Goal: Transaction & Acquisition: Purchase product/service

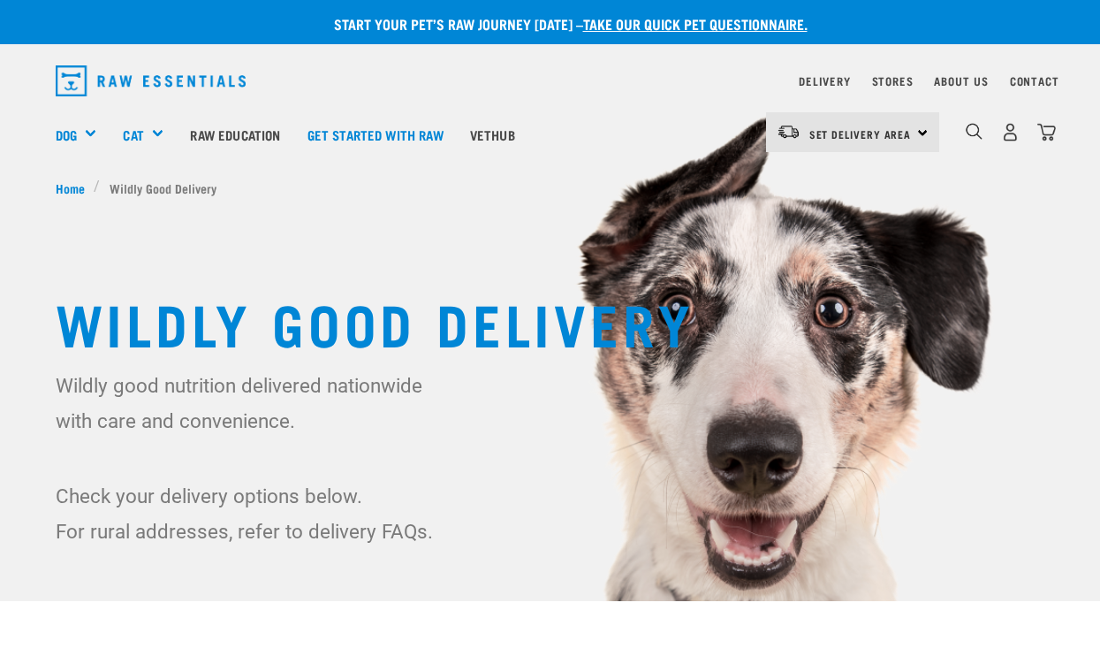
click at [916, 132] on div "Set Delivery Area North Island South Island" at bounding box center [852, 132] width 173 height 40
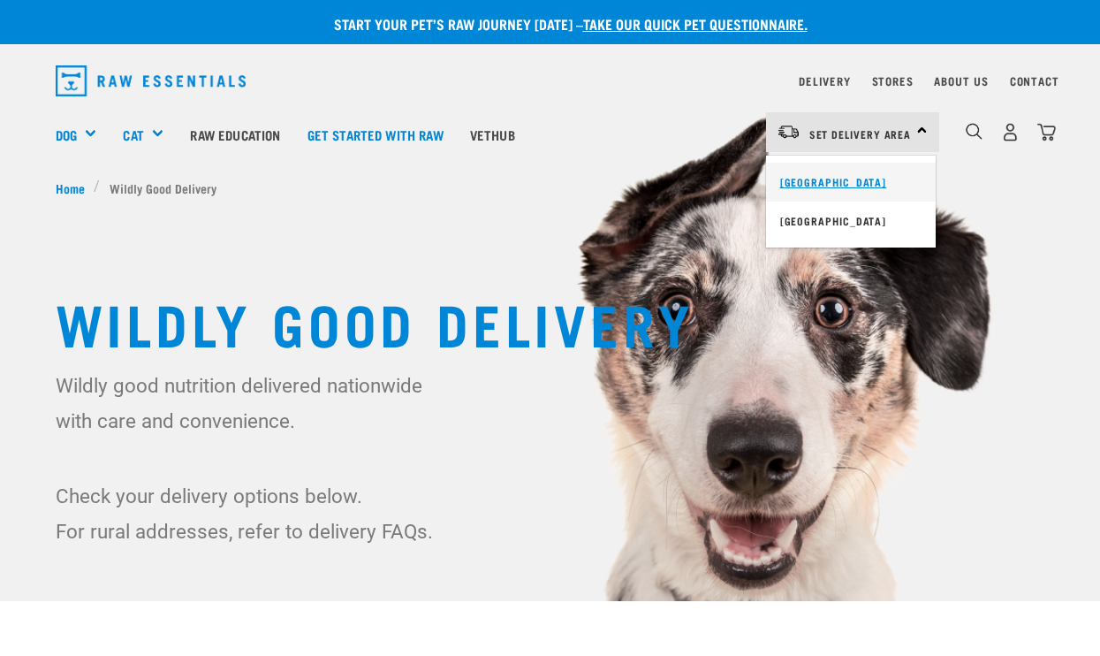
click at [842, 184] on link "[GEOGRAPHIC_DATA]" at bounding box center [851, 182] width 170 height 39
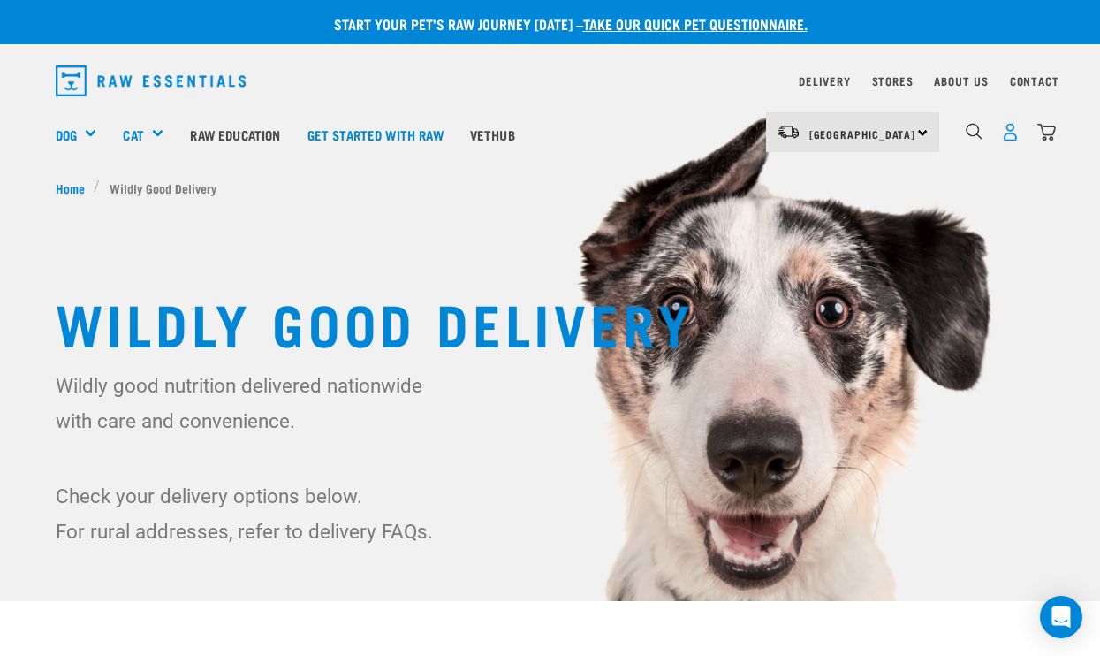
click at [1019, 138] on img "dropdown navigation" at bounding box center [1010, 132] width 19 height 19
click at [1017, 138] on img "dropdown navigation" at bounding box center [1010, 132] width 19 height 19
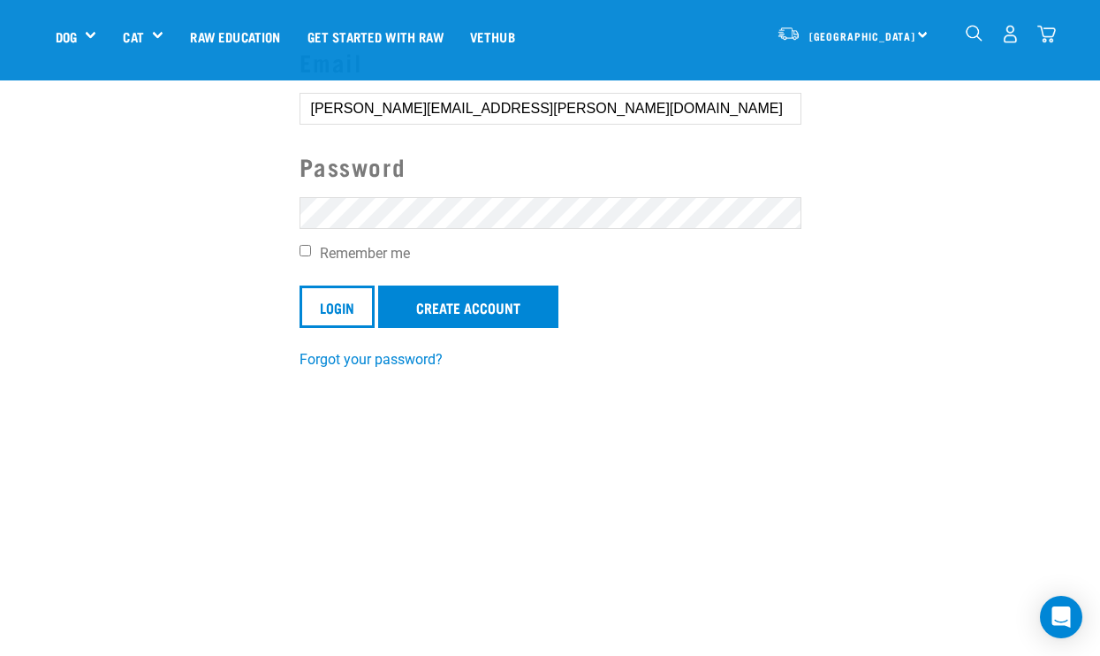
scroll to position [193, 0]
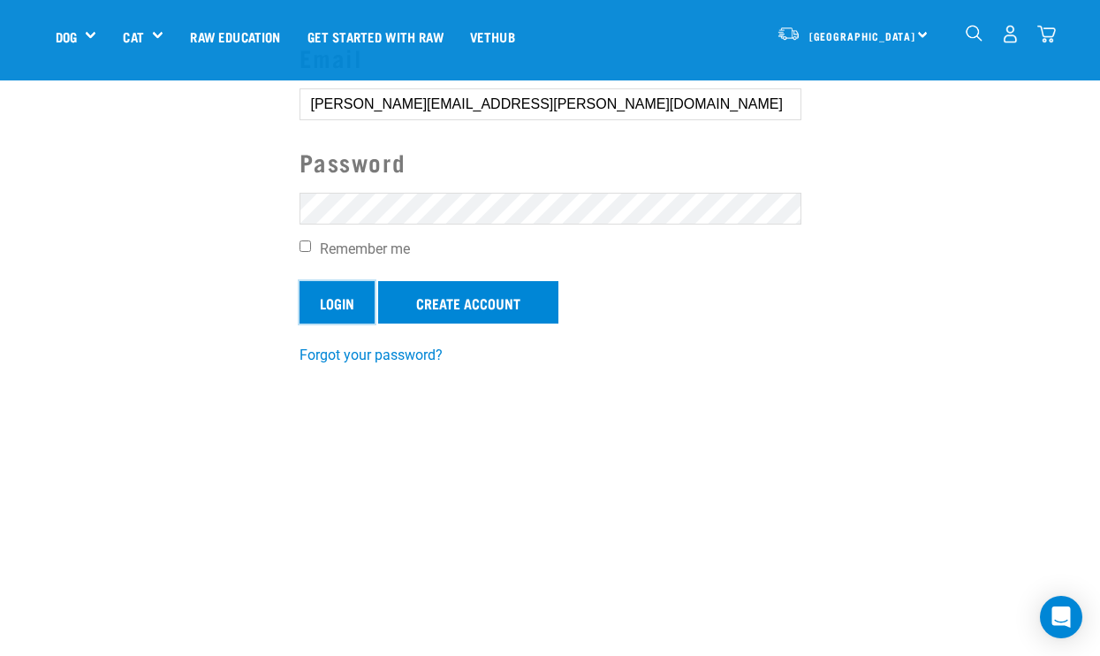
click at [320, 315] on input "Login" at bounding box center [337, 302] width 75 height 42
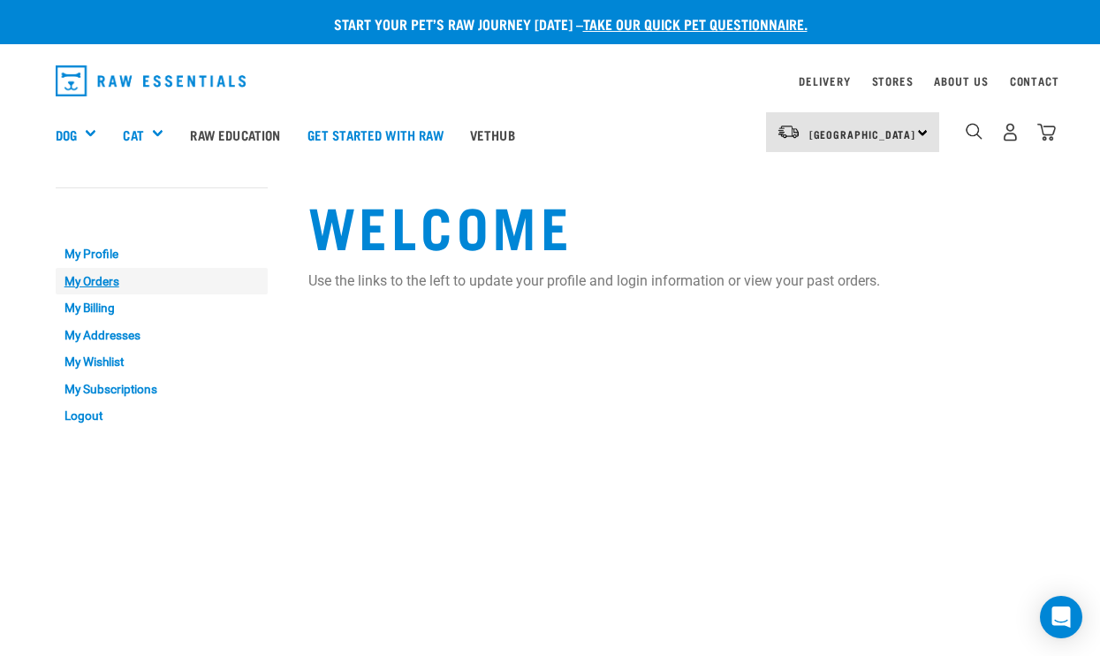
click at [97, 280] on link "My Orders" at bounding box center [162, 281] width 212 height 27
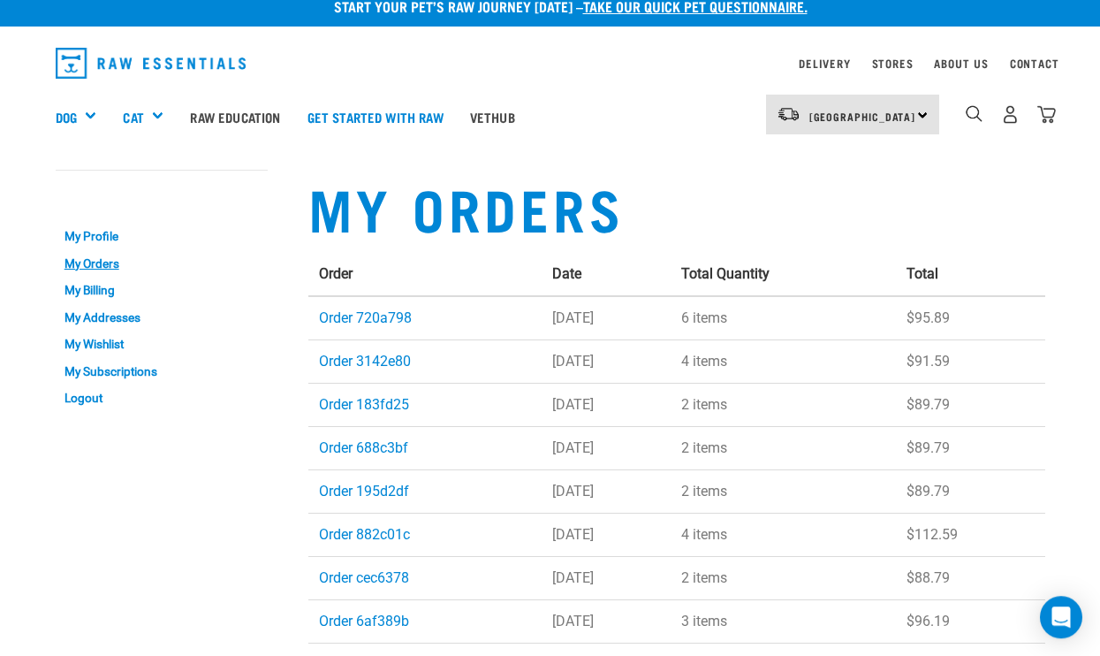
scroll to position [19, 0]
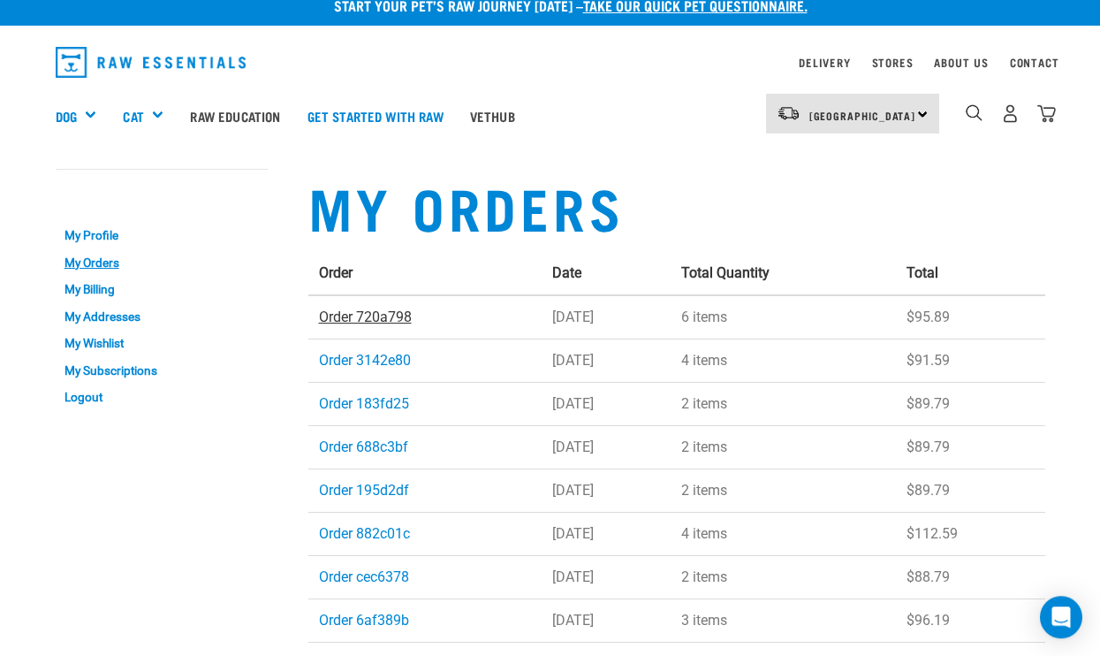
click at [364, 315] on link "Order 720a798" at bounding box center [365, 316] width 93 height 17
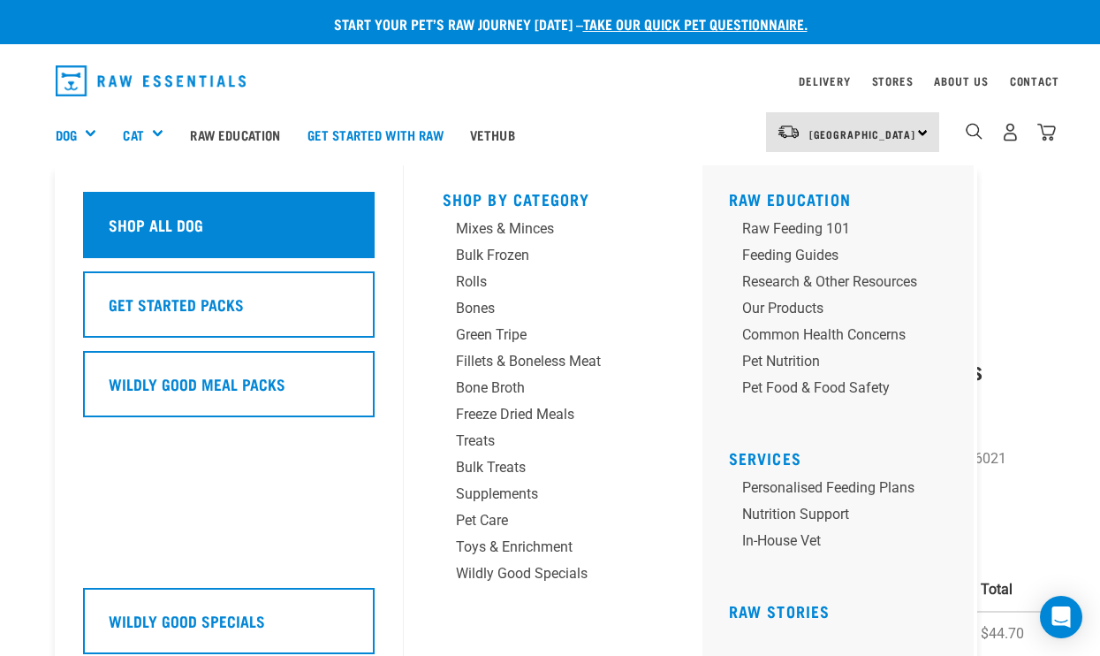
click at [155, 212] on div "Shop All Dog" at bounding box center [229, 225] width 292 height 66
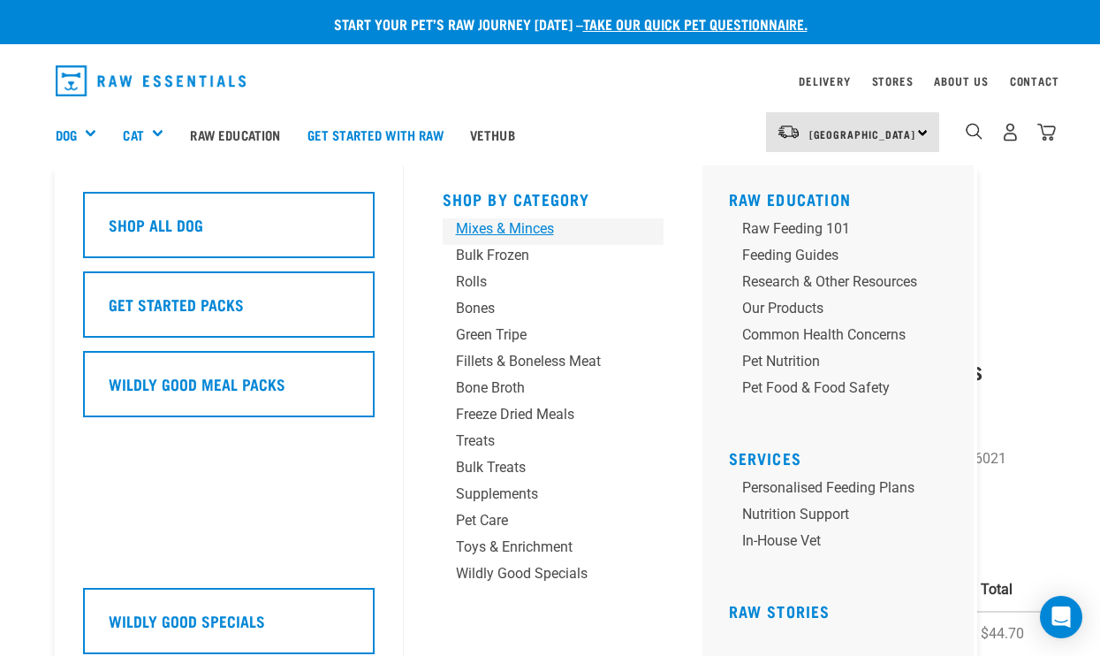
click at [531, 232] on div "Mixes & Minces" at bounding box center [538, 228] width 165 height 21
click at [522, 233] on div "Mixes & Minces" at bounding box center [538, 228] width 165 height 21
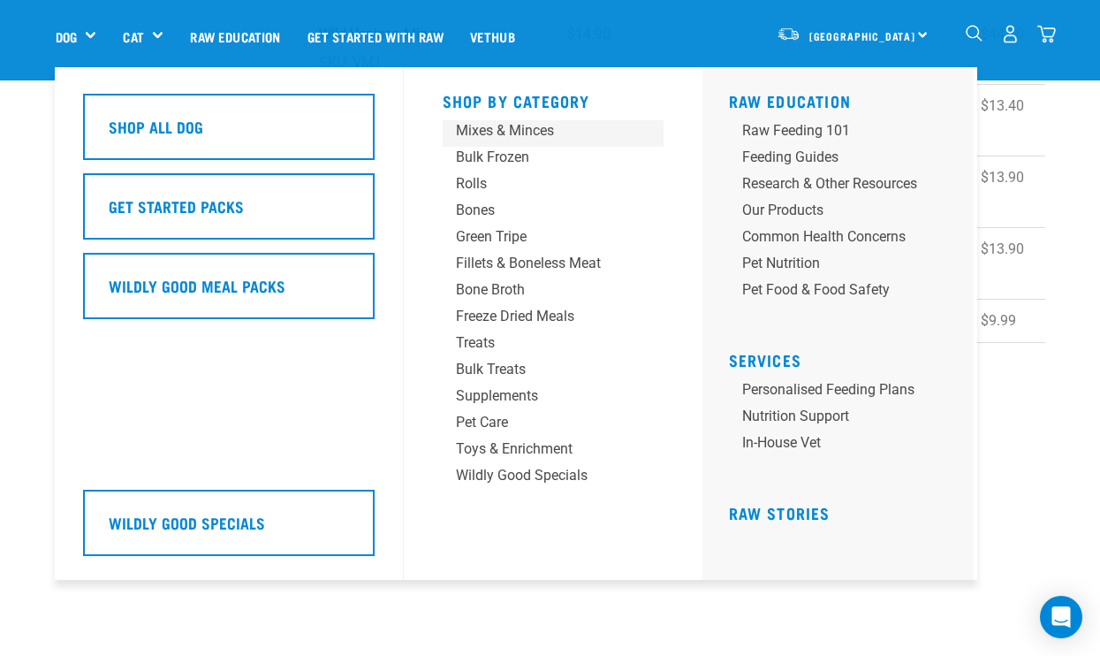
scroll to position [475, 0]
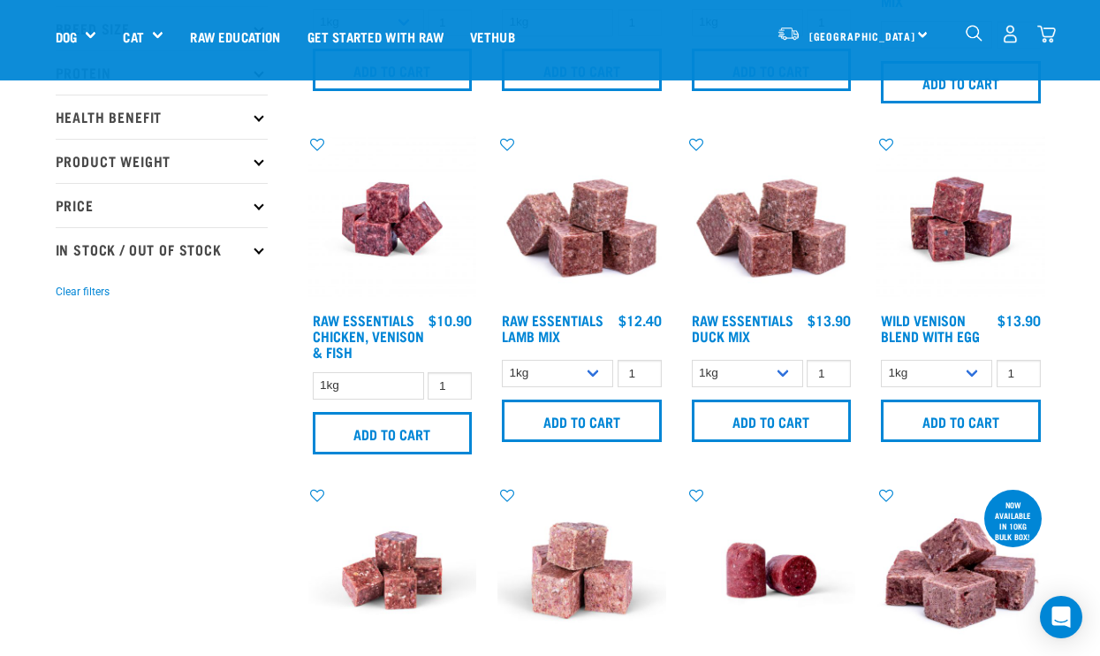
scroll to position [353, 0]
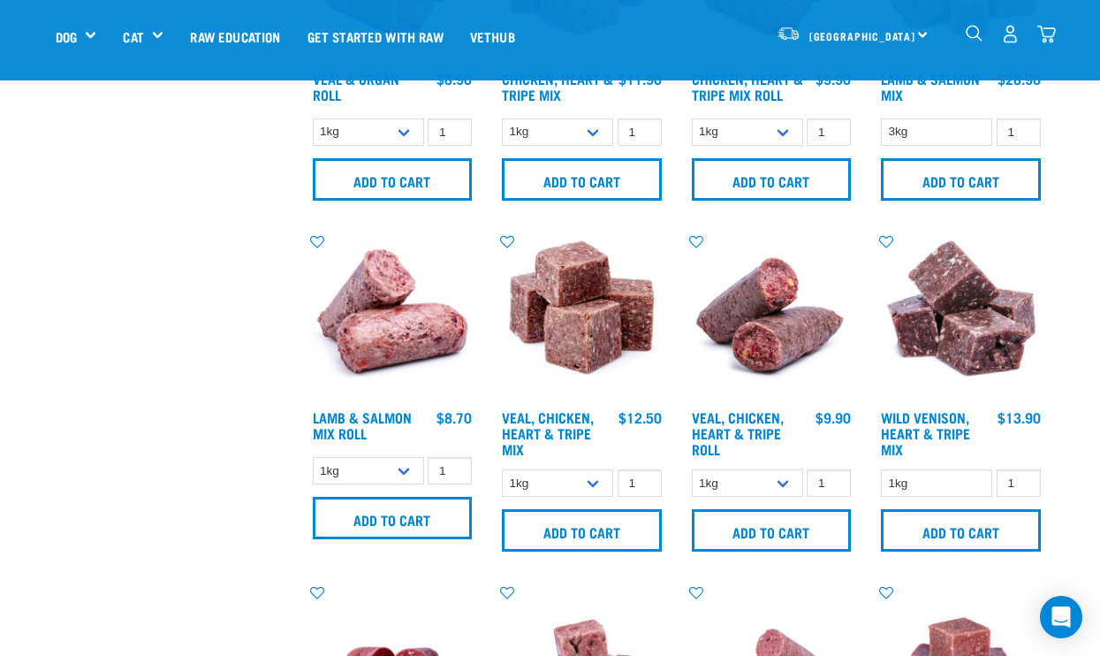
scroll to position [1275, 0]
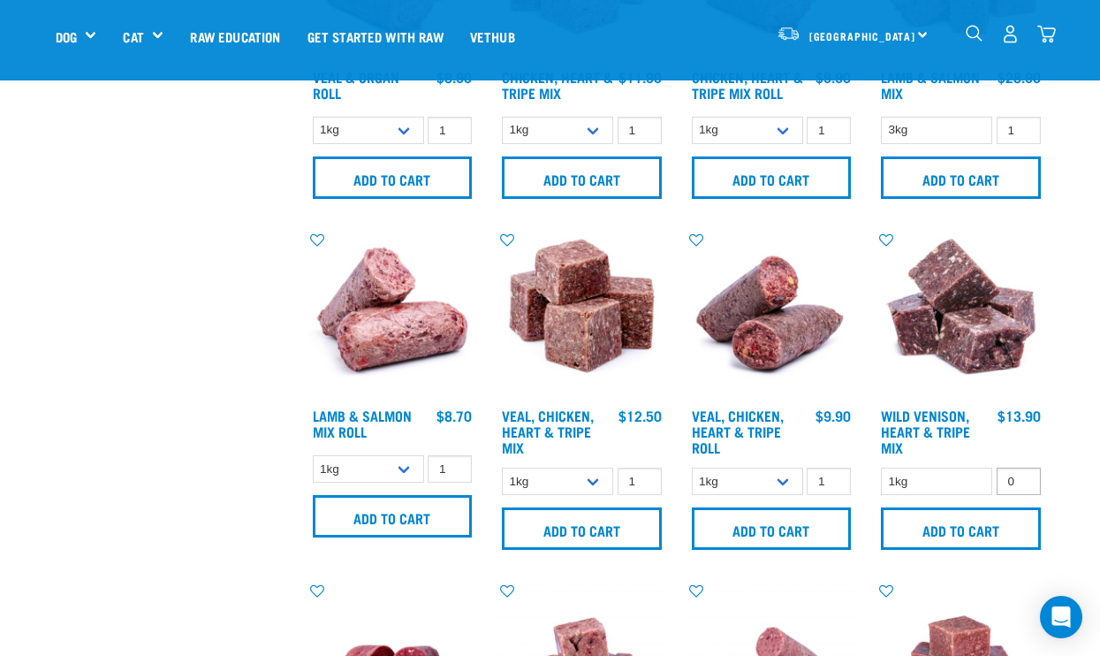
click at [1020, 487] on input "0" at bounding box center [1019, 480] width 44 height 27
click at [1021, 474] on input "1" at bounding box center [1019, 480] width 44 height 27
click at [1022, 480] on input "0" at bounding box center [1019, 480] width 44 height 27
click at [1022, 476] on input "1" at bounding box center [1019, 480] width 44 height 27
click at [1023, 472] on input "2" at bounding box center [1019, 480] width 44 height 27
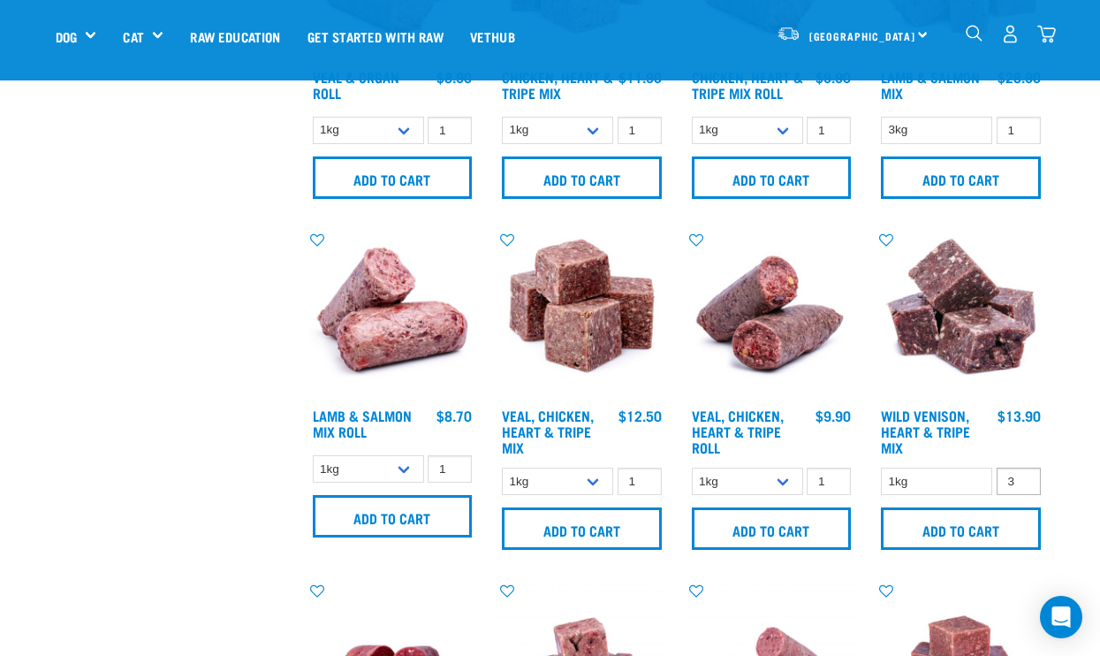
type input "3"
click at [1023, 475] on input "3" at bounding box center [1019, 480] width 44 height 27
click at [982, 520] on input "Add to cart" at bounding box center [961, 528] width 160 height 42
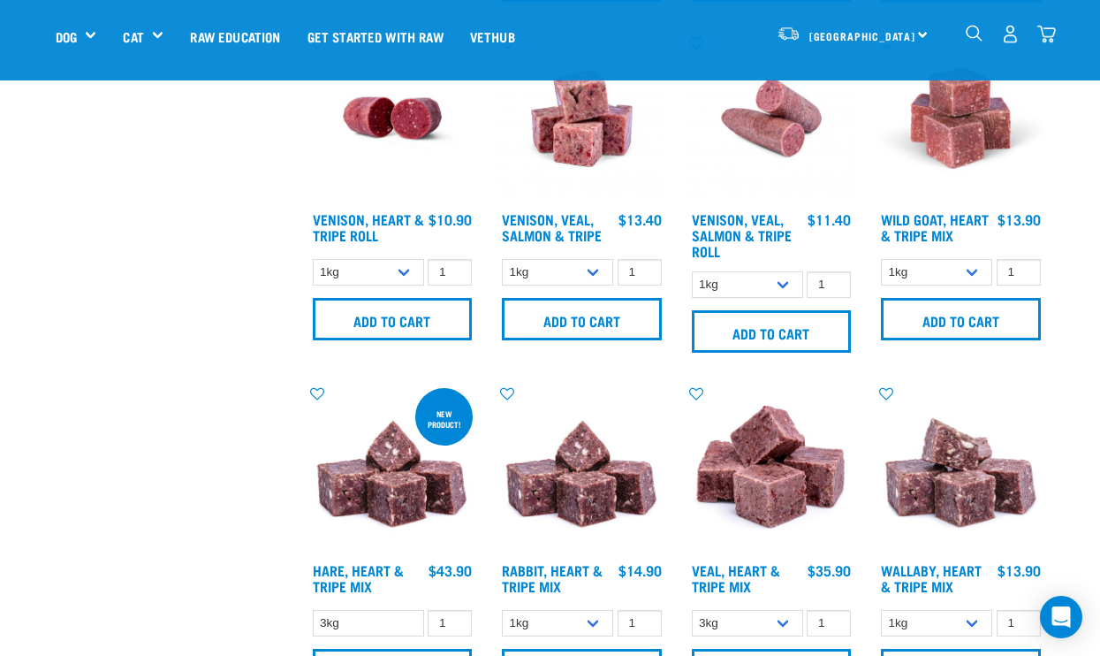
scroll to position [1829, 0]
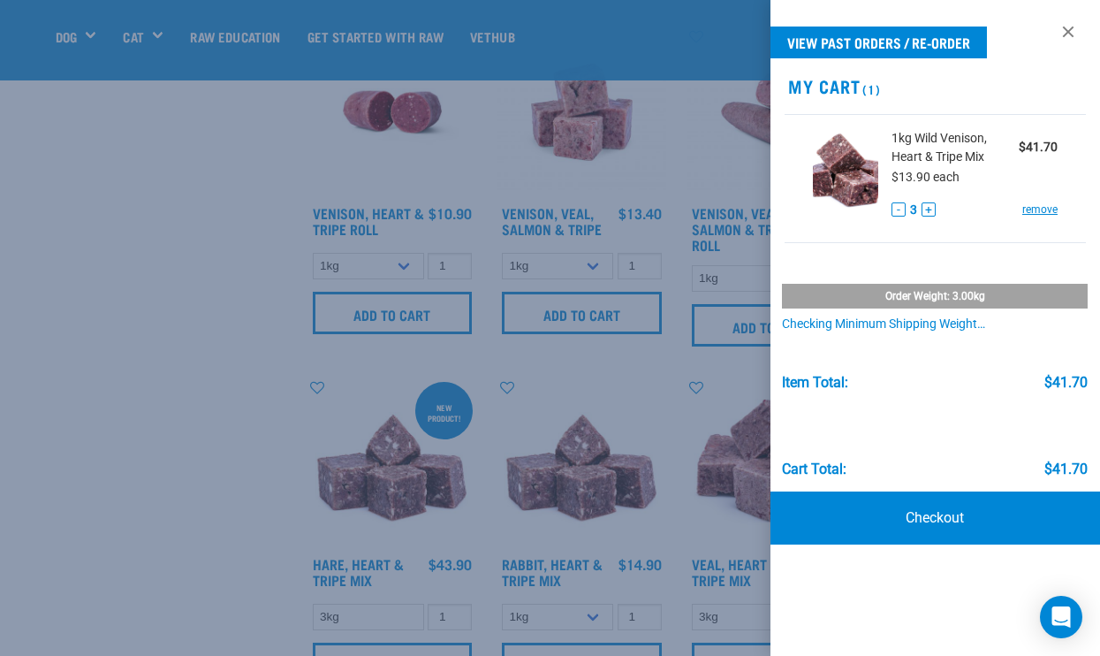
click at [652, 404] on div at bounding box center [550, 328] width 1100 height 656
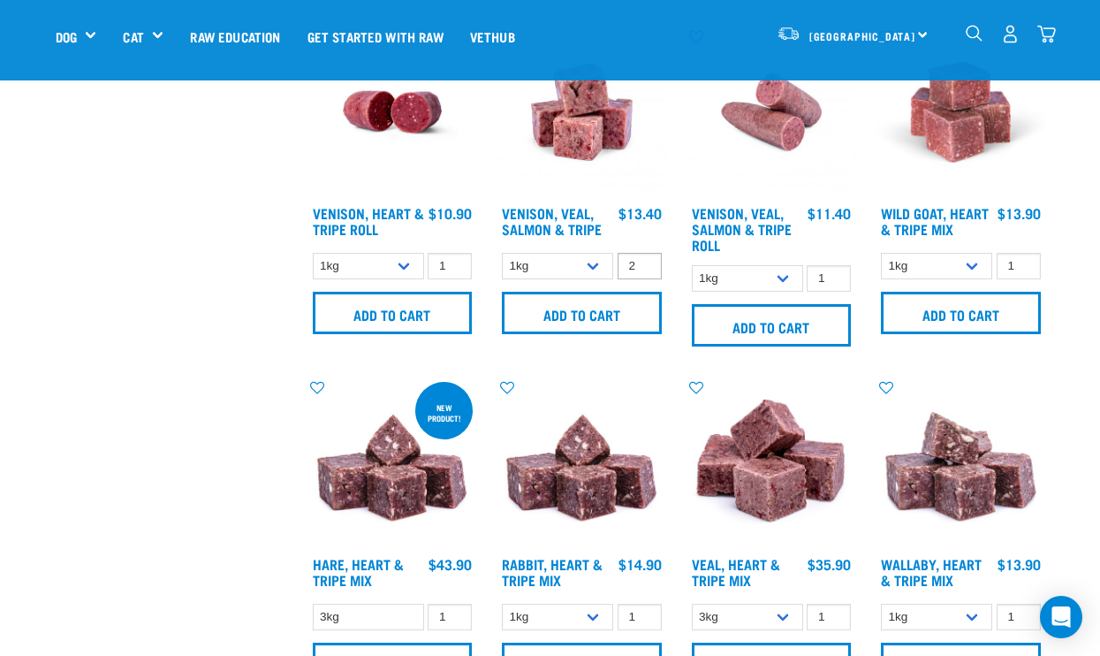
click at [642, 260] on input "2" at bounding box center [640, 266] width 44 height 27
type input "3"
click at [642, 260] on input "3" at bounding box center [640, 266] width 44 height 27
click at [627, 311] on input "Add to cart" at bounding box center [582, 313] width 160 height 42
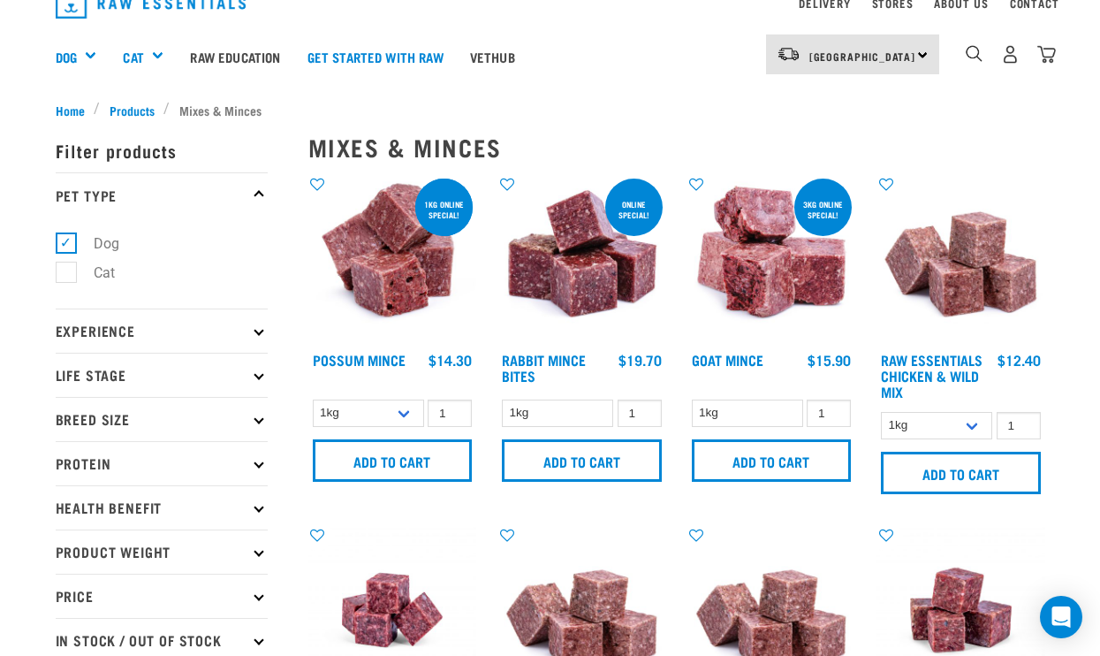
scroll to position [0, 0]
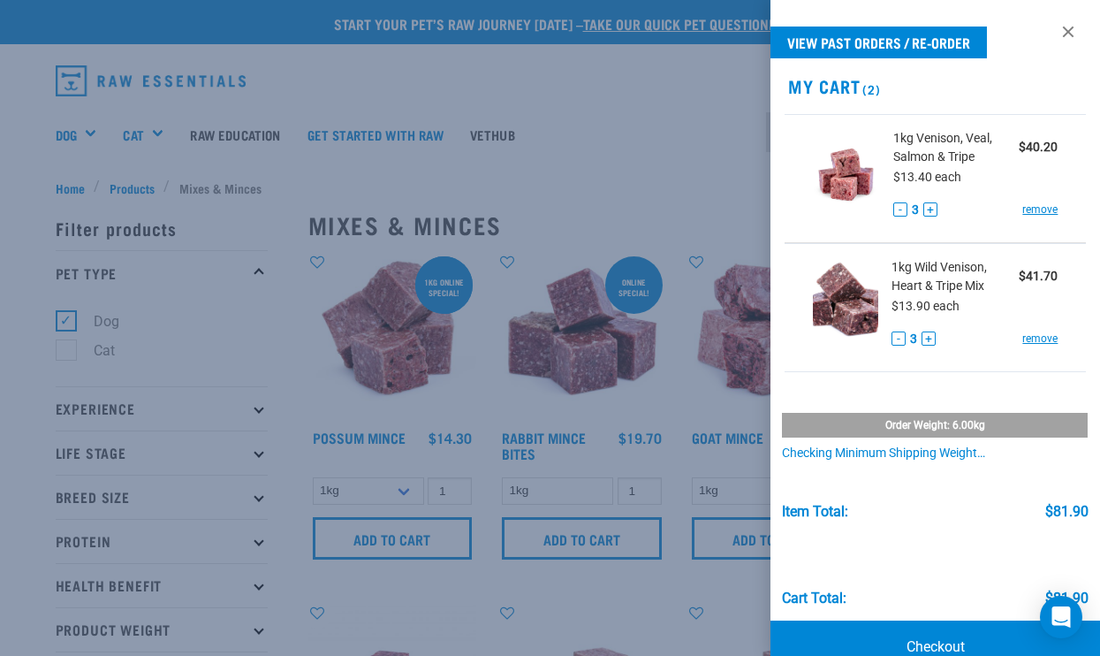
click at [943, 641] on link "Checkout" at bounding box center [936, 646] width 331 height 53
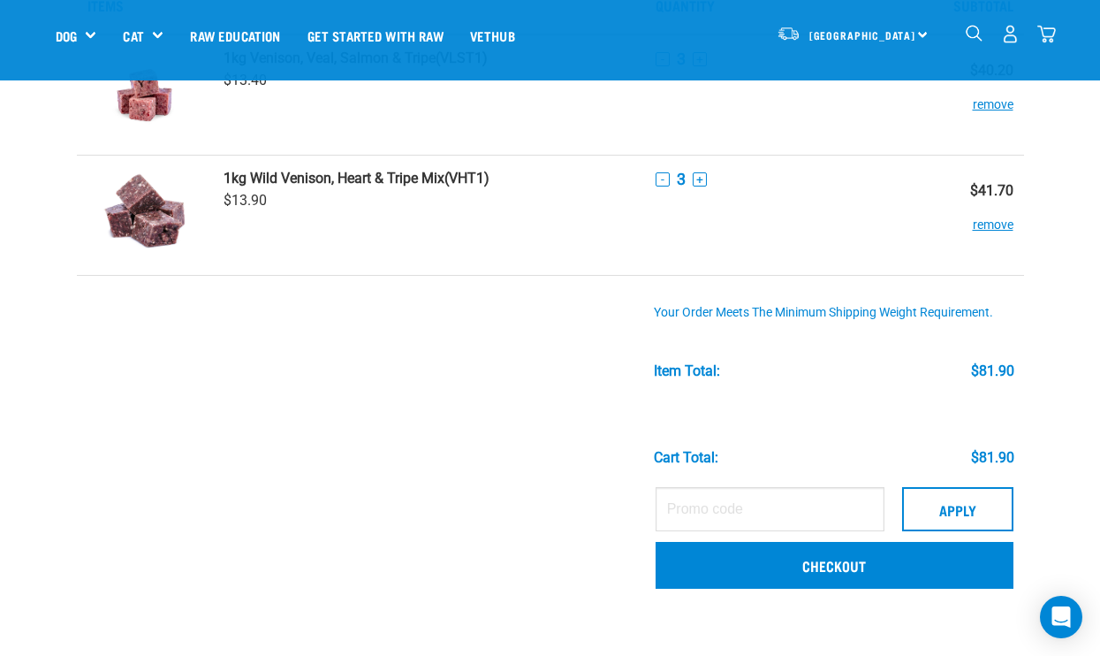
scroll to position [126, 0]
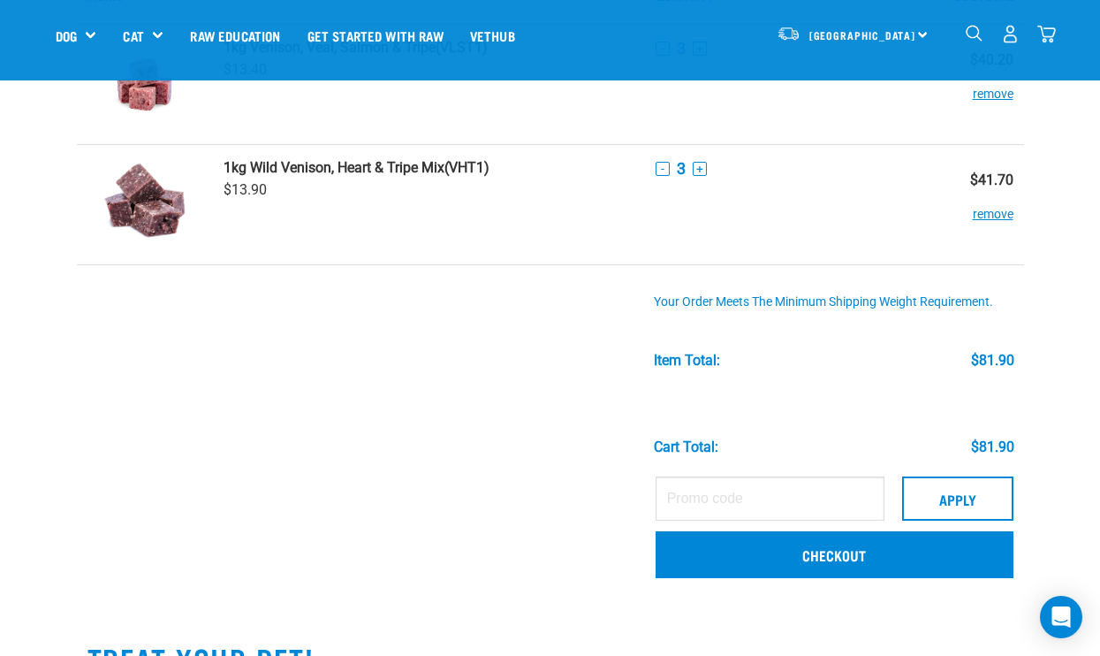
click at [832, 459] on td "Order weight: 6.00kg Your order meets the minimum shipping weight requirement. …" at bounding box center [834, 366] width 379 height 202
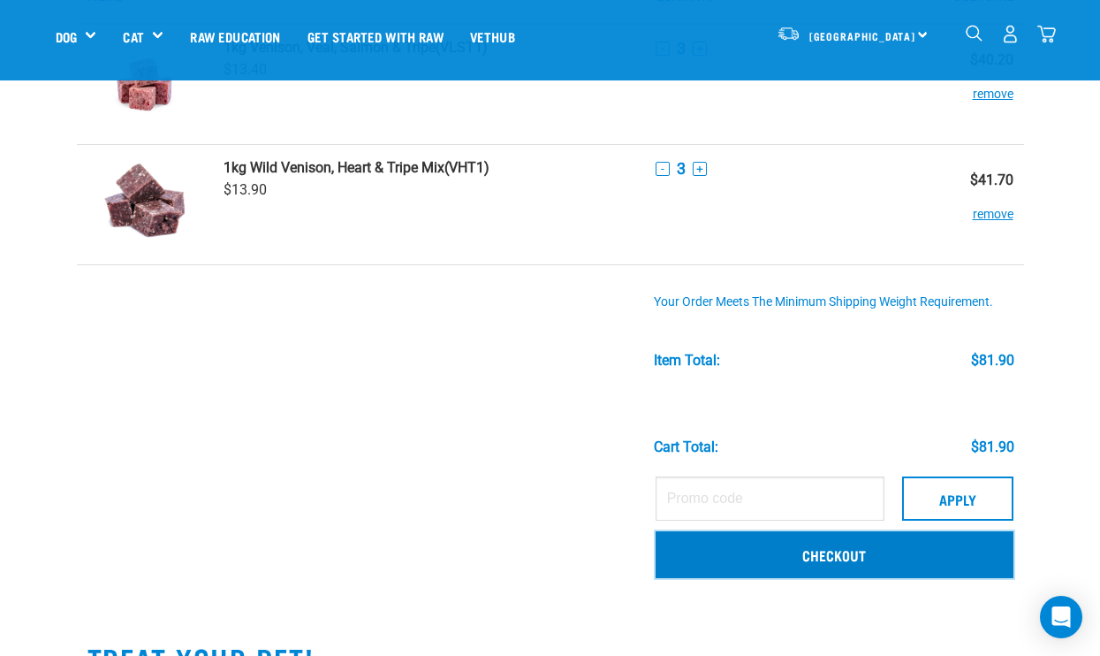
click at [951, 552] on link "Checkout" at bounding box center [835, 554] width 358 height 46
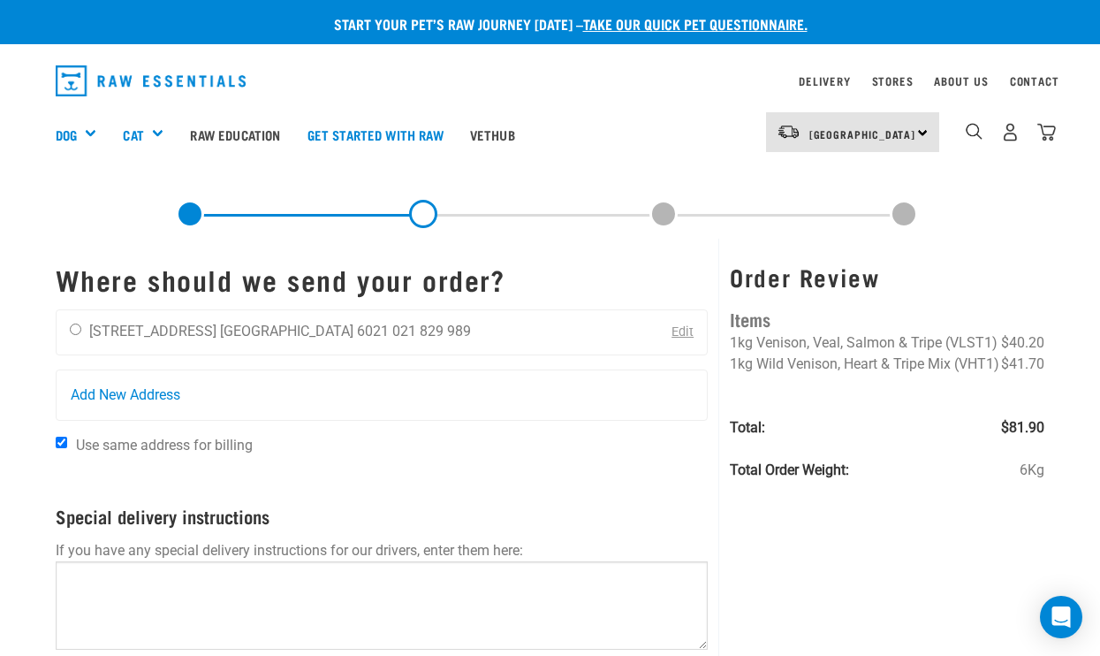
scroll to position [12, 0]
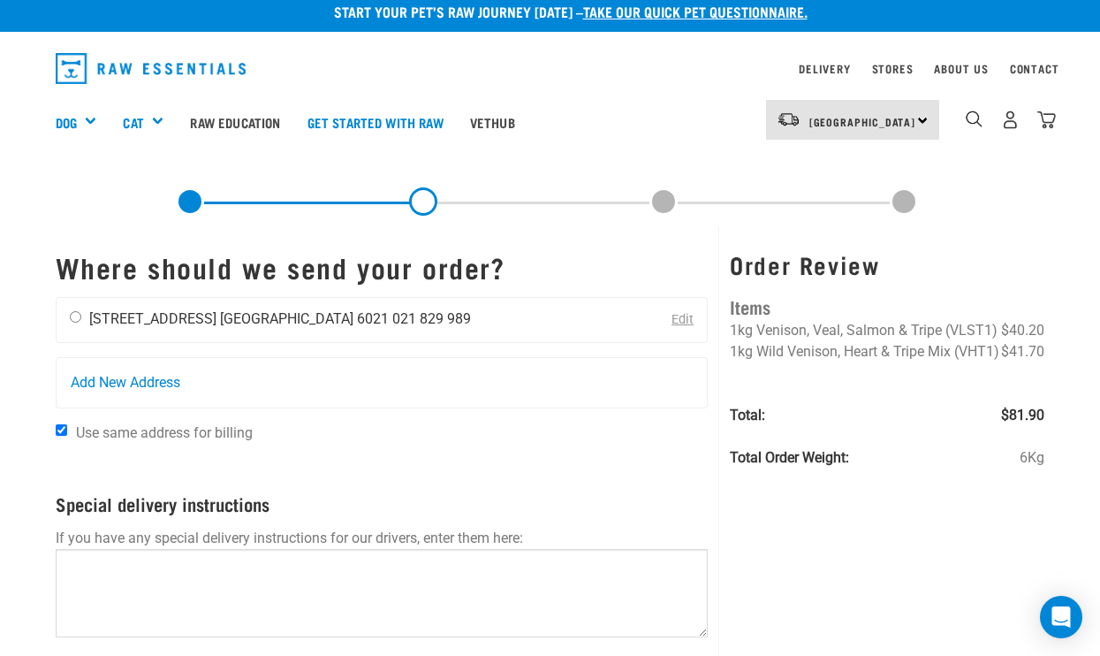
click at [81, 321] on input "radio" at bounding box center [75, 316] width 11 height 11
radio input "true"
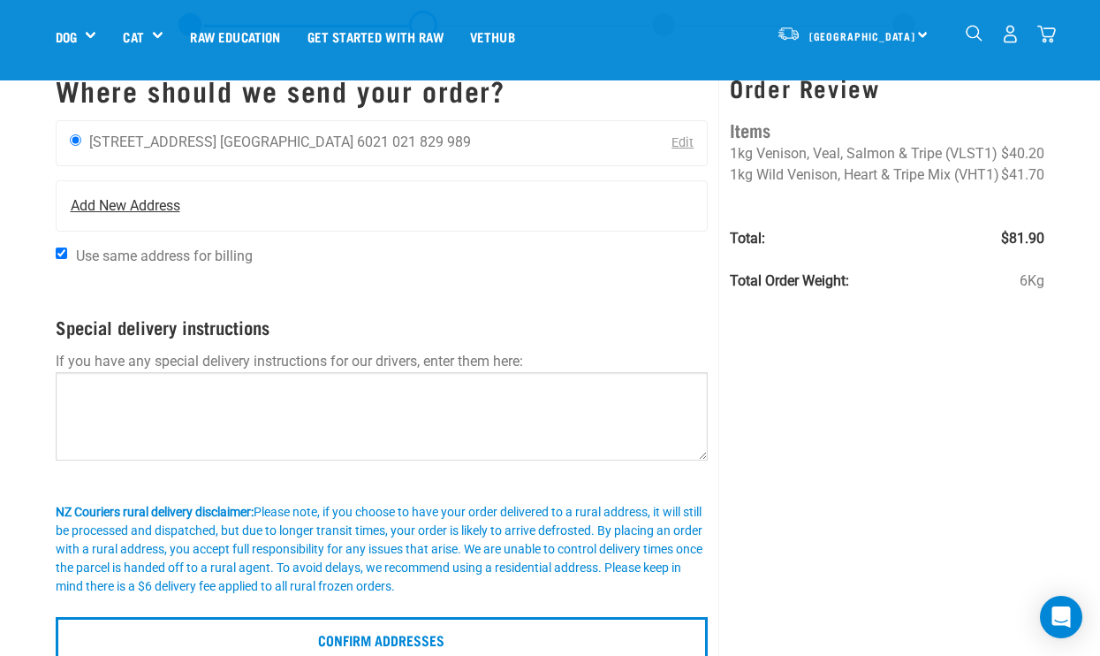
scroll to position [65, 0]
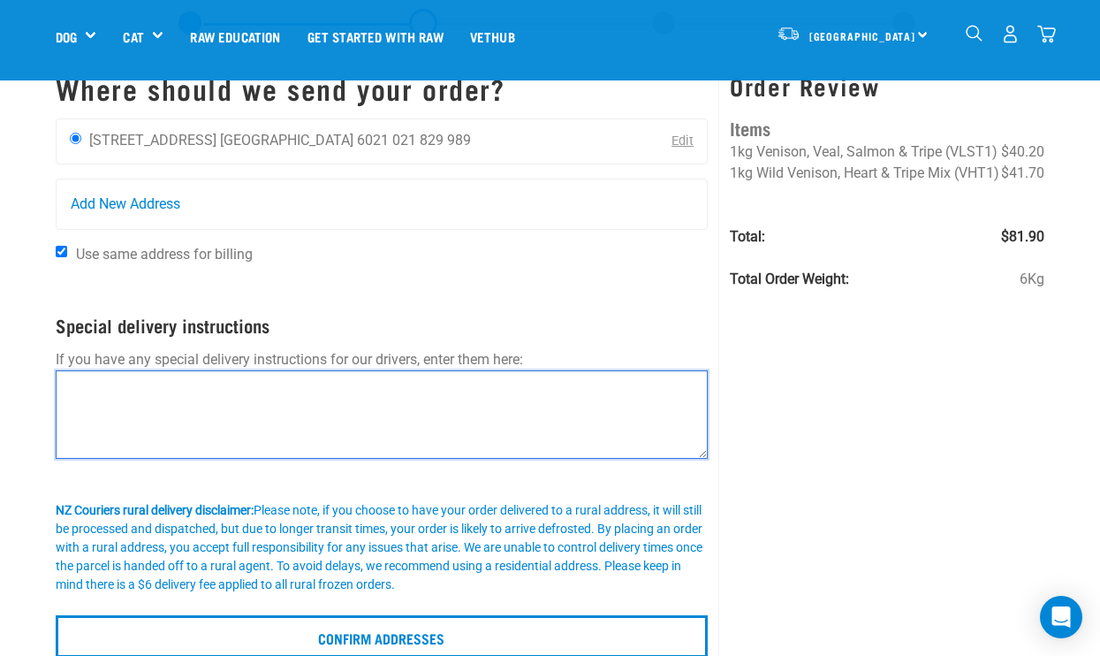
click at [422, 395] on textarea at bounding box center [382, 414] width 653 height 88
click at [359, 391] on textarea "Please leave at front or side door of 19 Asquith thanks!" at bounding box center [382, 414] width 653 height 88
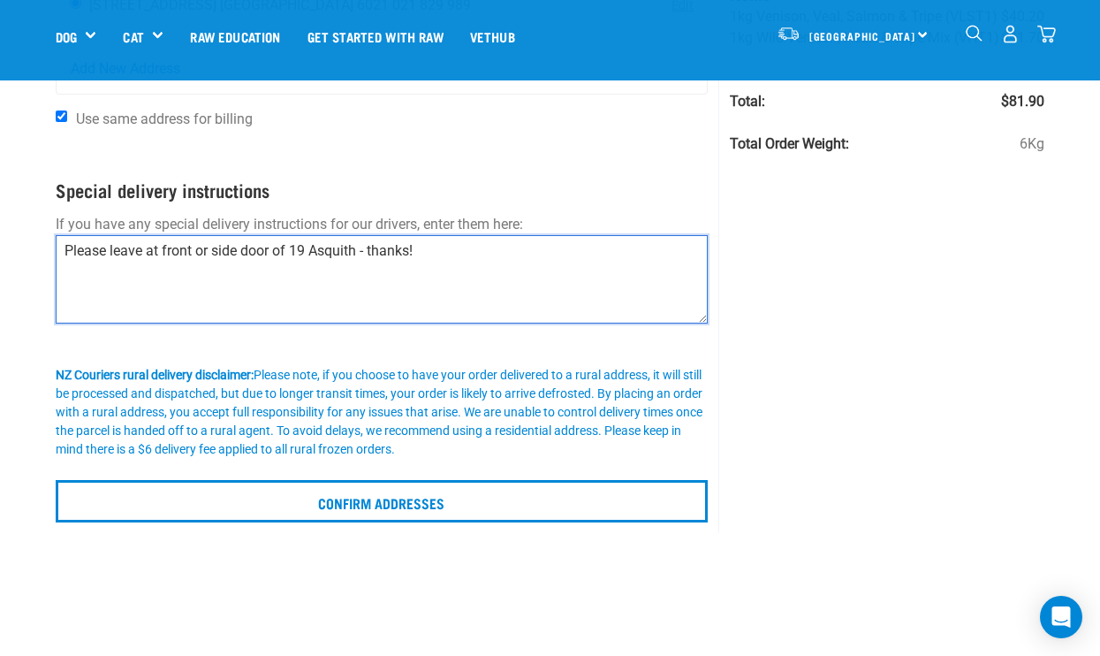
scroll to position [205, 0]
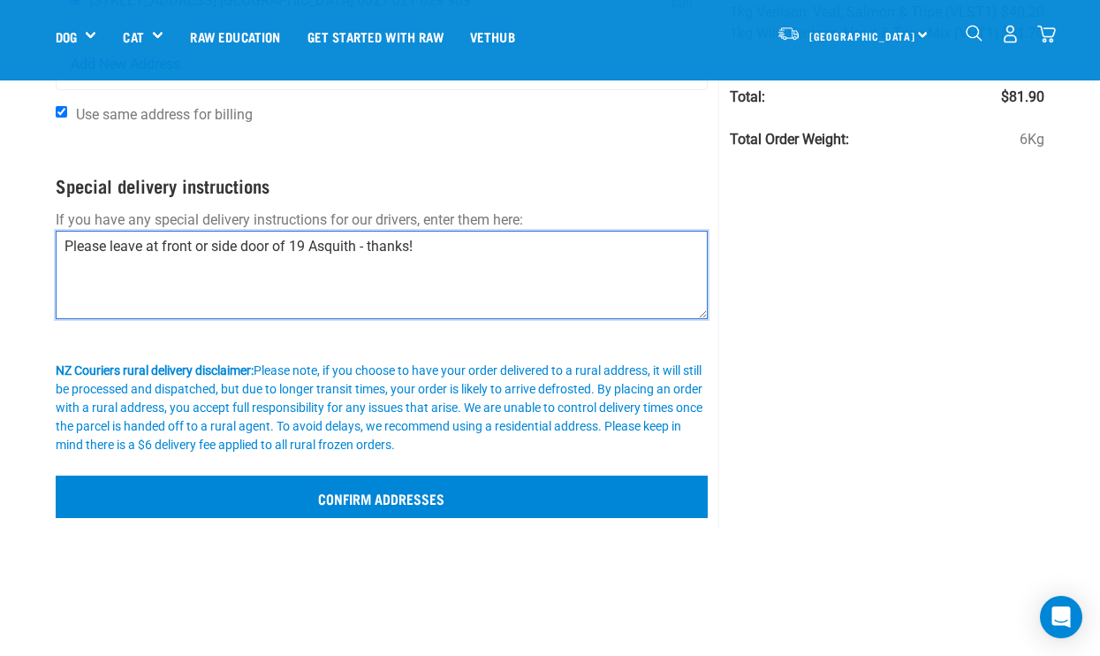
type textarea "Please leave at front or side door of 19 Asquith - thanks!"
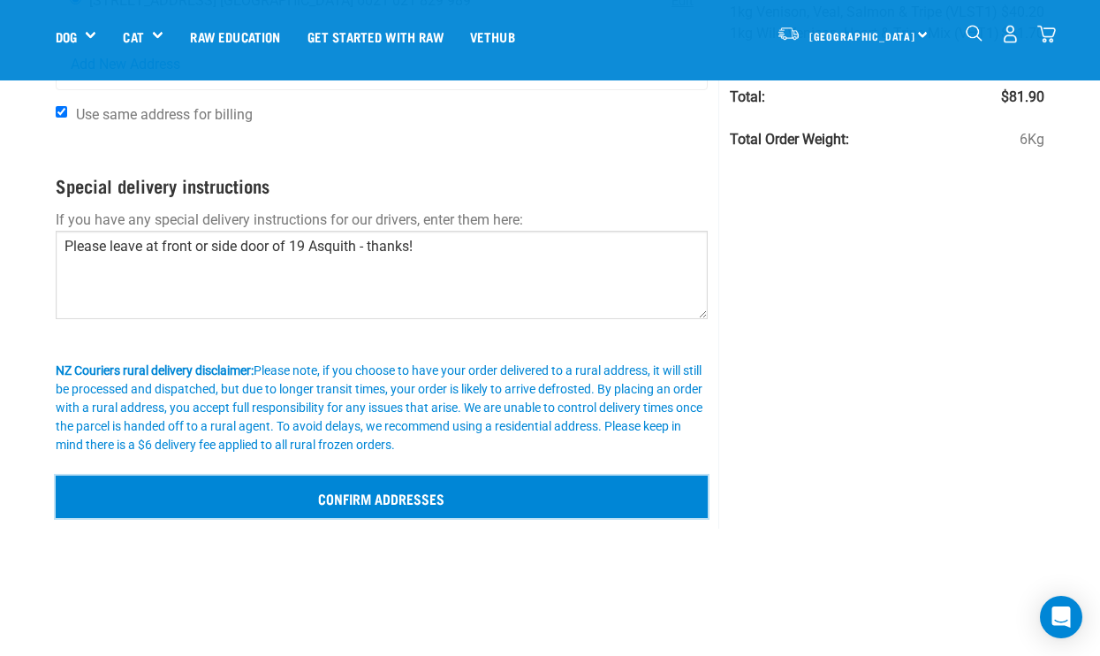
click at [543, 504] on input "Confirm addresses" at bounding box center [382, 496] width 653 height 42
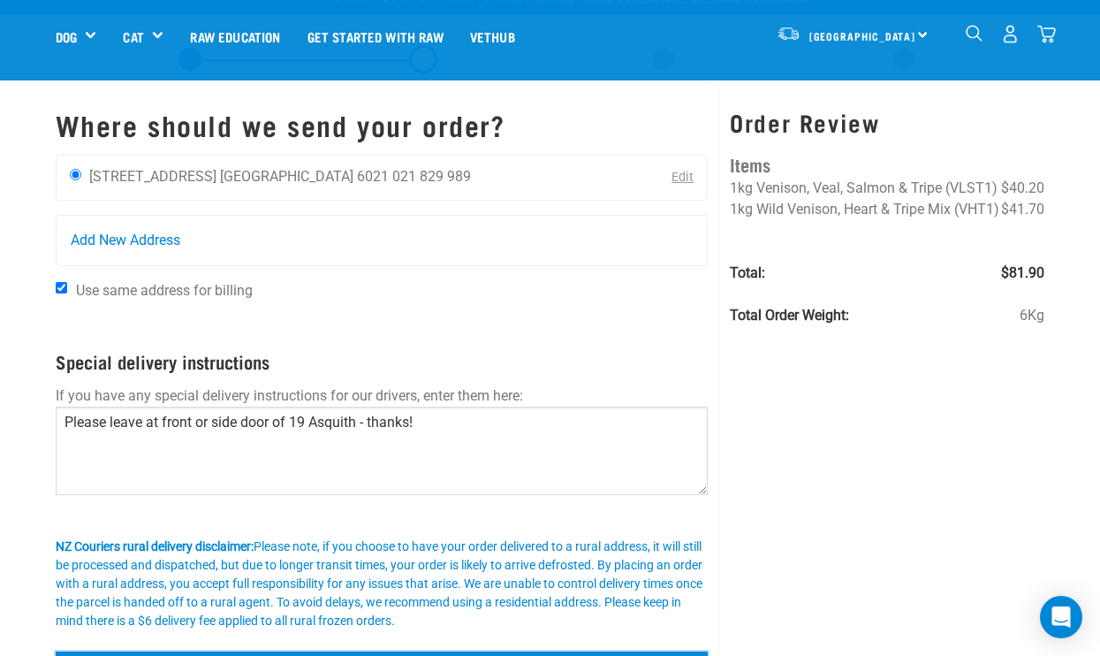
scroll to position [0, 0]
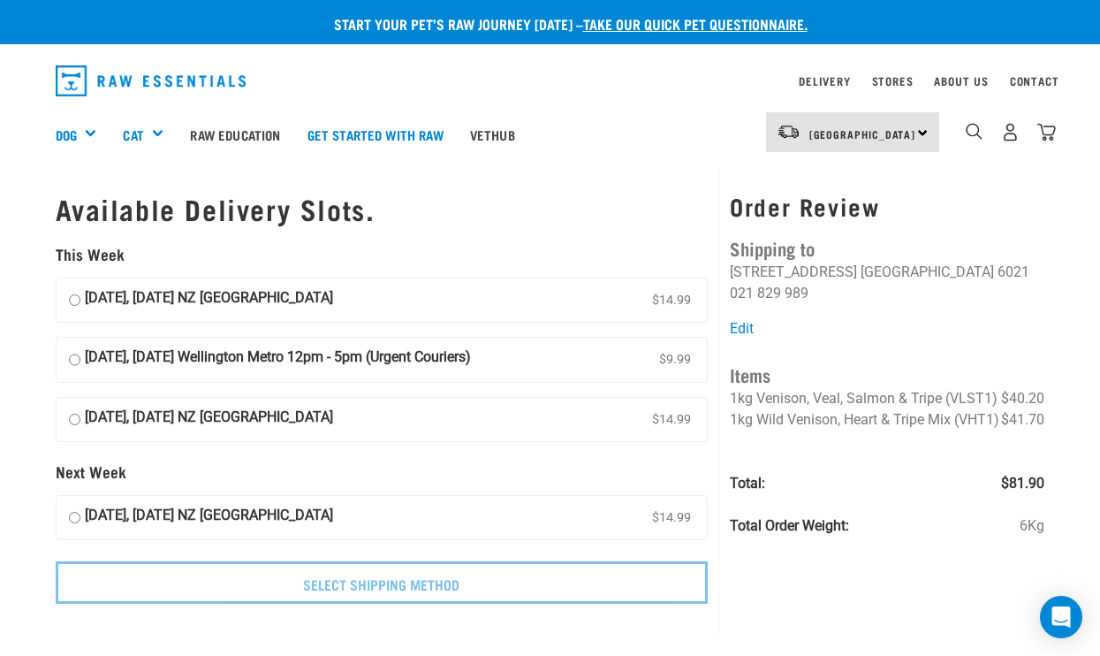
click at [78, 363] on input "[DATE], [DATE] Wellington Metro 12pm - 5pm (Urgent Couriers) $9.99" at bounding box center [74, 359] width 11 height 27
radio input "true"
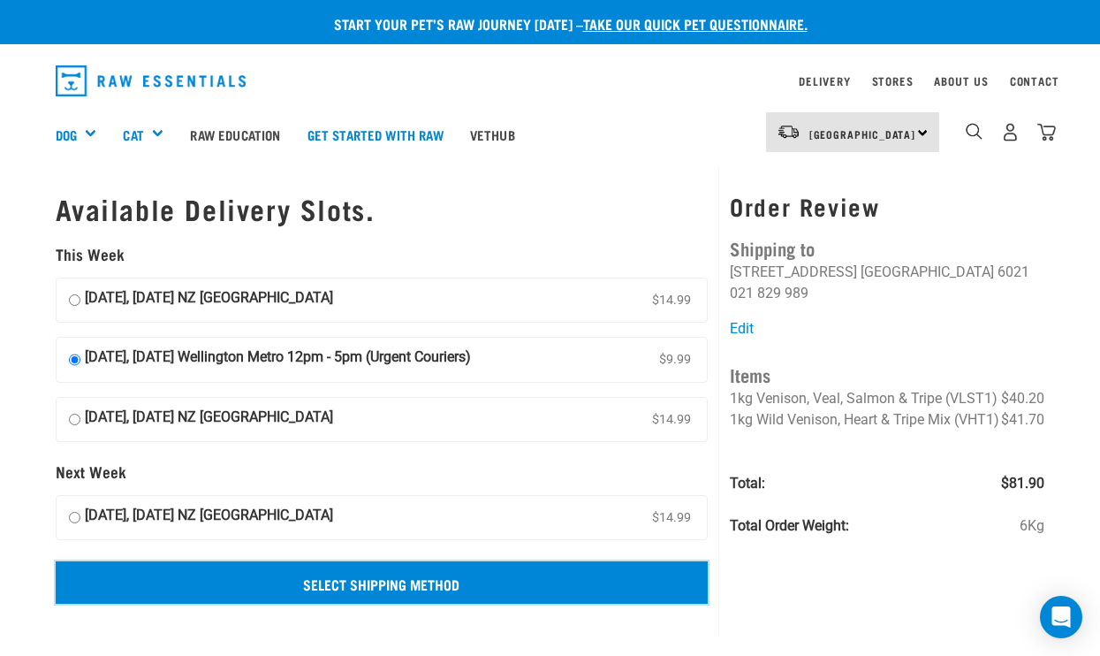
click at [539, 582] on input "Select Shipping Method" at bounding box center [382, 582] width 653 height 42
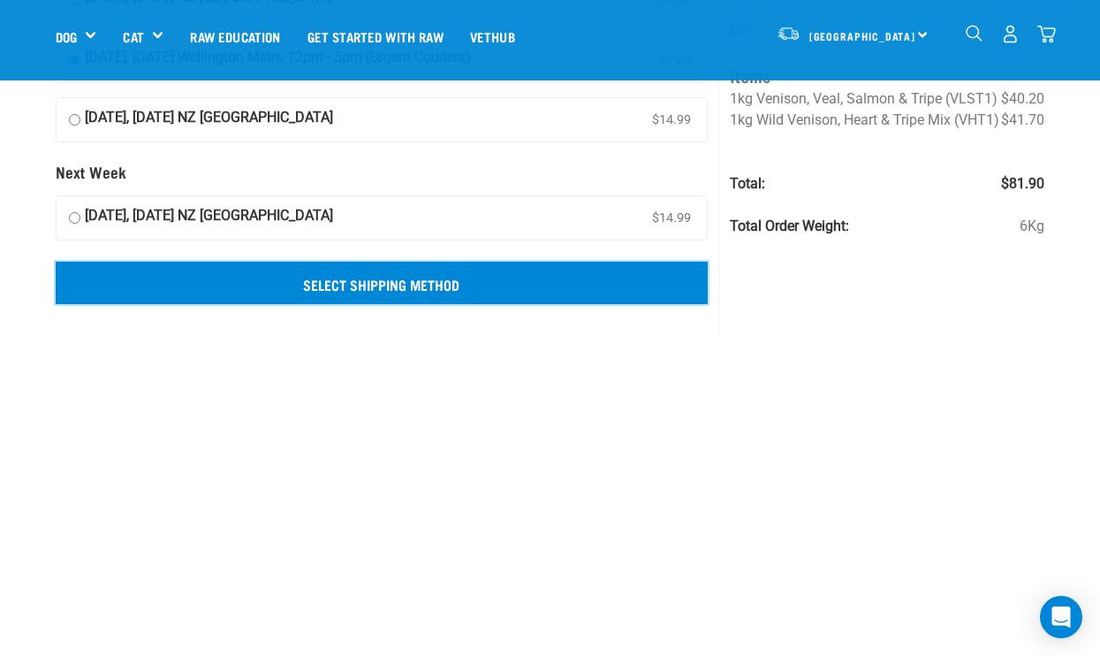
scroll to position [179, 0]
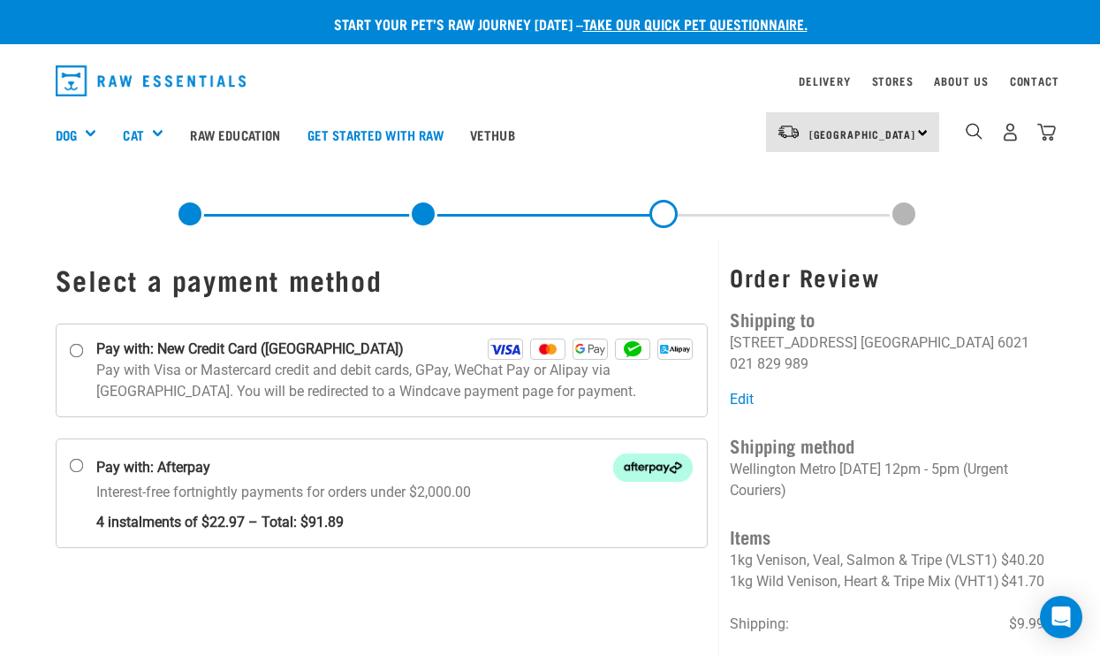
click at [403, 598] on div "Select a payment method" at bounding box center [382, 500] width 674 height 522
click at [79, 352] on input "Pay with: New Credit Card ([GEOGRAPHIC_DATA])" at bounding box center [76, 350] width 14 height 14
radio input "true"
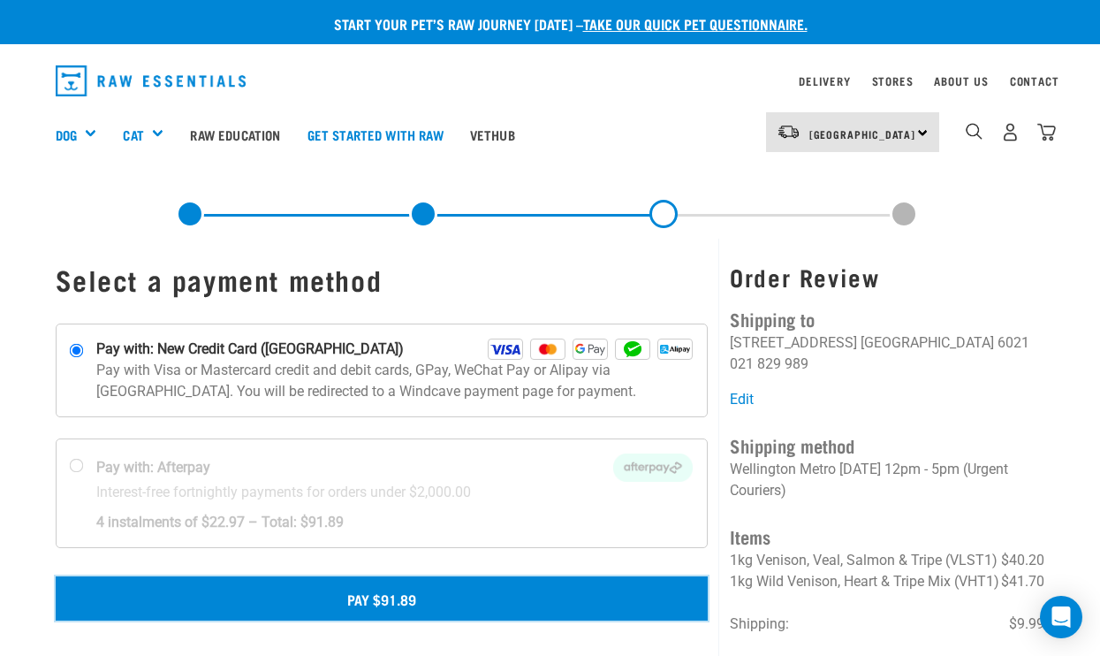
click at [434, 603] on button "Pay $91.89" at bounding box center [382, 598] width 653 height 44
